Goal: Task Accomplishment & Management: Use online tool/utility

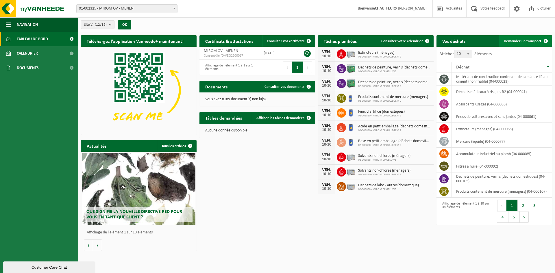
click at [536, 41] on span "Demander un transport" at bounding box center [523, 41] width 38 height 4
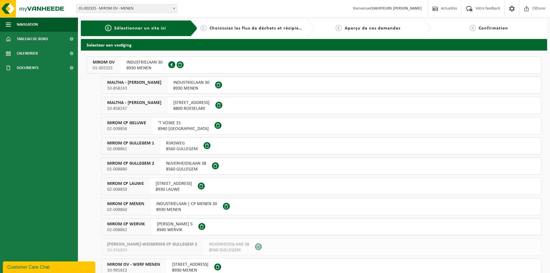
click at [103, 60] on span "MIROM OV" at bounding box center [104, 63] width 22 height 6
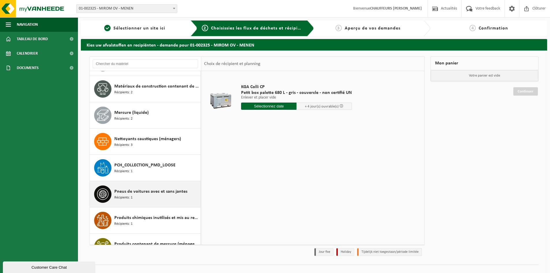
scroll to position [549, 0]
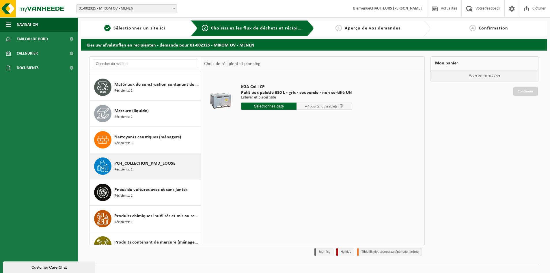
click at [145, 167] on div "PCH_COLLECTION_PMD_LOOSE Récipients: 1" at bounding box center [156, 165] width 85 height 17
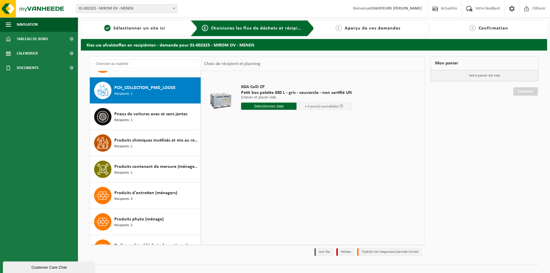
scroll to position [631, 0]
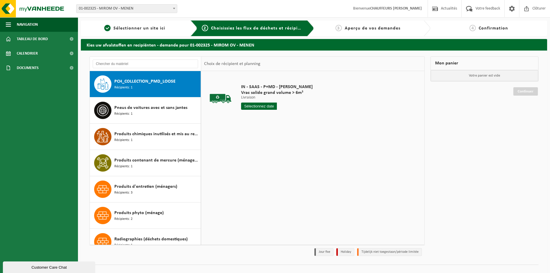
click at [257, 106] on input "text" at bounding box center [259, 106] width 36 height 7
click at [247, 157] on div "13" at bounding box center [247, 157] width 10 height 9
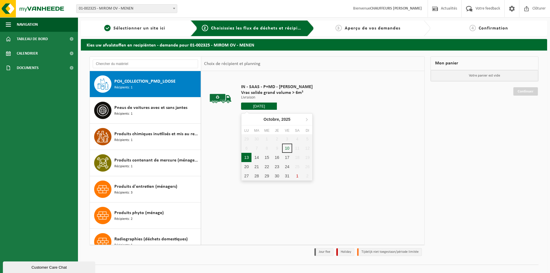
type input "à partir de 2025-10-13"
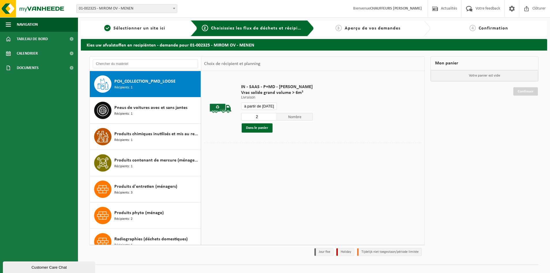
click at [271, 115] on input "2" at bounding box center [259, 117] width 36 height 8
click at [271, 115] on input "3" at bounding box center [259, 117] width 36 height 8
click at [271, 115] on input "4" at bounding box center [259, 117] width 36 height 8
click at [272, 115] on input "5" at bounding box center [259, 117] width 36 height 8
click at [263, 129] on button "Dans le panier" at bounding box center [257, 127] width 31 height 9
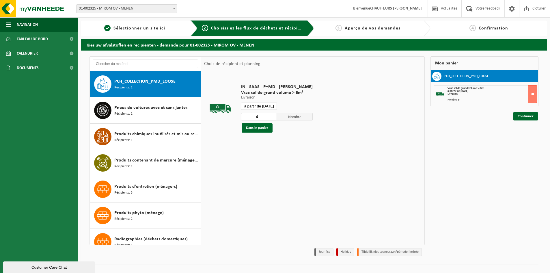
type input "4"
click at [272, 118] on input "4" at bounding box center [259, 117] width 36 height 8
click at [259, 101] on div "IN - SAAS - P+MD - MIROM MENEN Vrac solide grand volume > 6m³ Livraison Livrais…" at bounding box center [276, 108] width 77 height 60
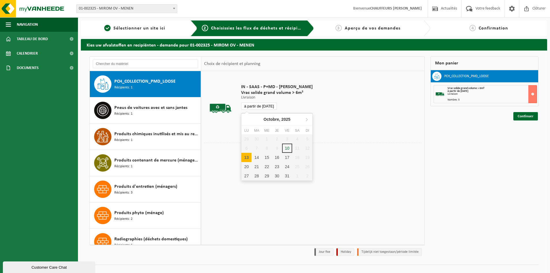
click at [263, 106] on input "à partir de 2025-10-13" at bounding box center [259, 106] width 36 height 7
click at [245, 157] on div "13" at bounding box center [247, 157] width 10 height 9
click at [248, 157] on div "13" at bounding box center [247, 157] width 10 height 9
type input "à partir de 2025-10-13"
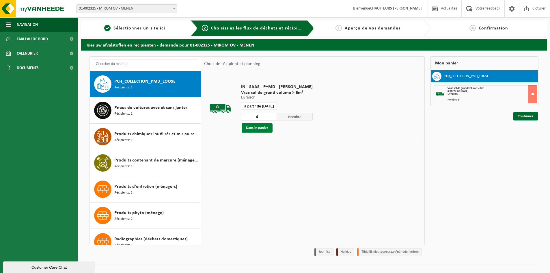
click at [256, 129] on button "Dans le panier" at bounding box center [257, 127] width 31 height 9
click at [534, 115] on link "Continuer" at bounding box center [526, 116] width 25 height 8
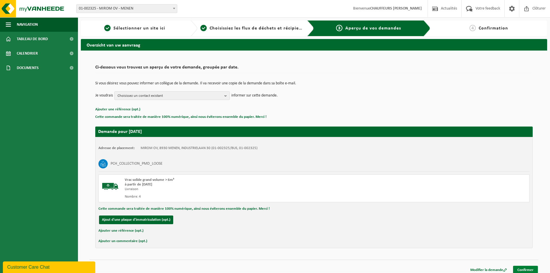
click at [533, 268] on link "Confirmer" at bounding box center [525, 270] width 25 height 8
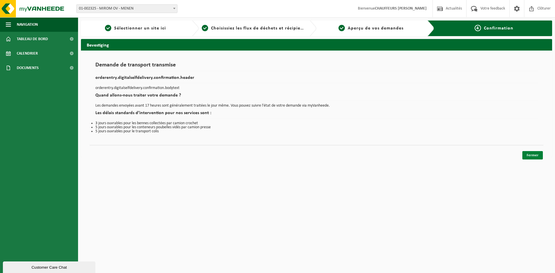
click at [534, 153] on link "Fermer" at bounding box center [532, 155] width 21 height 8
